Goal: Transaction & Acquisition: Purchase product/service

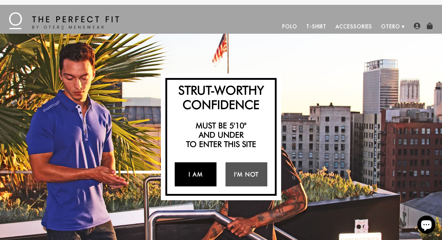
click at [210, 175] on link "I Am" at bounding box center [196, 174] width 42 height 24
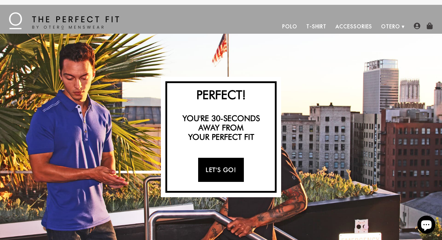
click at [210, 175] on link "Let's Go!" at bounding box center [220, 170] width 45 height 24
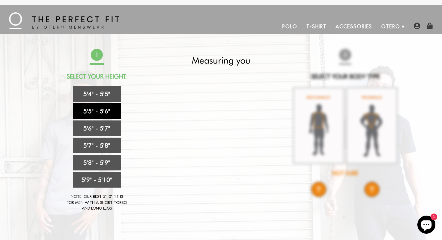
click at [94, 114] on link "5'5" - 5'6"" at bounding box center [97, 111] width 48 height 16
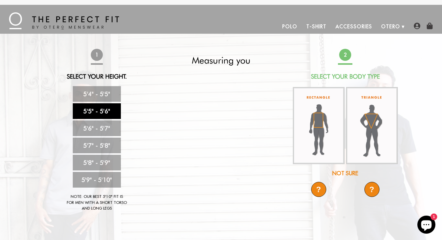
click at [347, 175] on div "Not Sure" at bounding box center [345, 173] width 107 height 8
click at [315, 187] on div "?" at bounding box center [318, 189] width 15 height 15
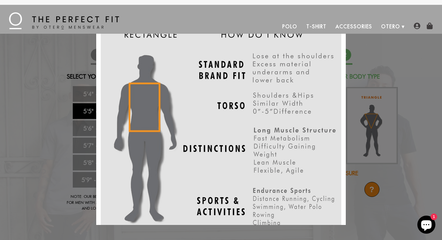
click at [427, 172] on div "X" at bounding box center [221, 120] width 442 height 240
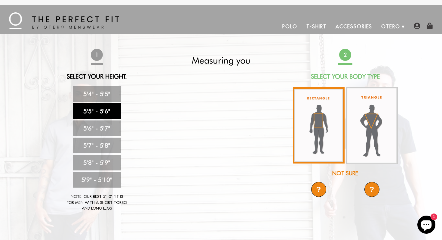
click at [324, 134] on img at bounding box center [319, 125] width 52 height 76
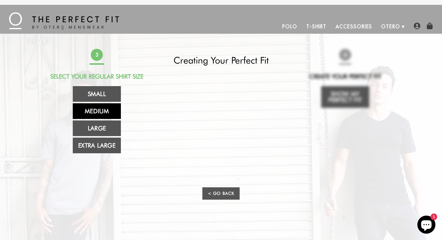
click at [113, 112] on link "Medium" at bounding box center [97, 111] width 48 height 16
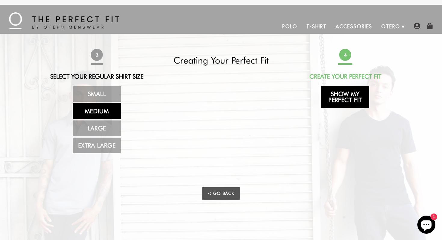
click at [346, 94] on link "Show My Perfect Fit" at bounding box center [345, 97] width 48 height 22
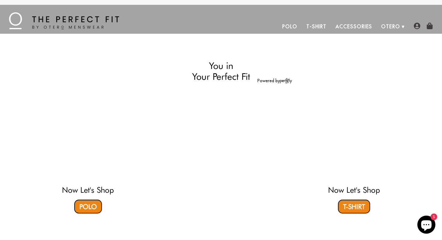
select select "55-56"
select select "M"
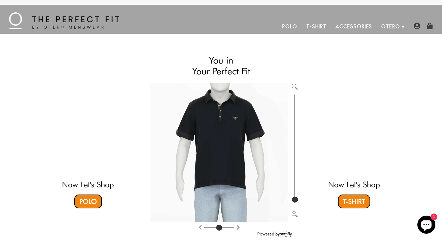
click at [288, 28] on link "Polo" at bounding box center [290, 26] width 24 height 14
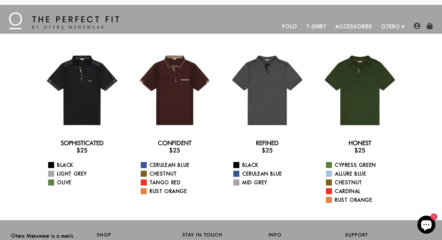
click at [326, 26] on link "T-Shirt" at bounding box center [316, 26] width 29 height 14
